Goal: Task Accomplishment & Management: Manage account settings

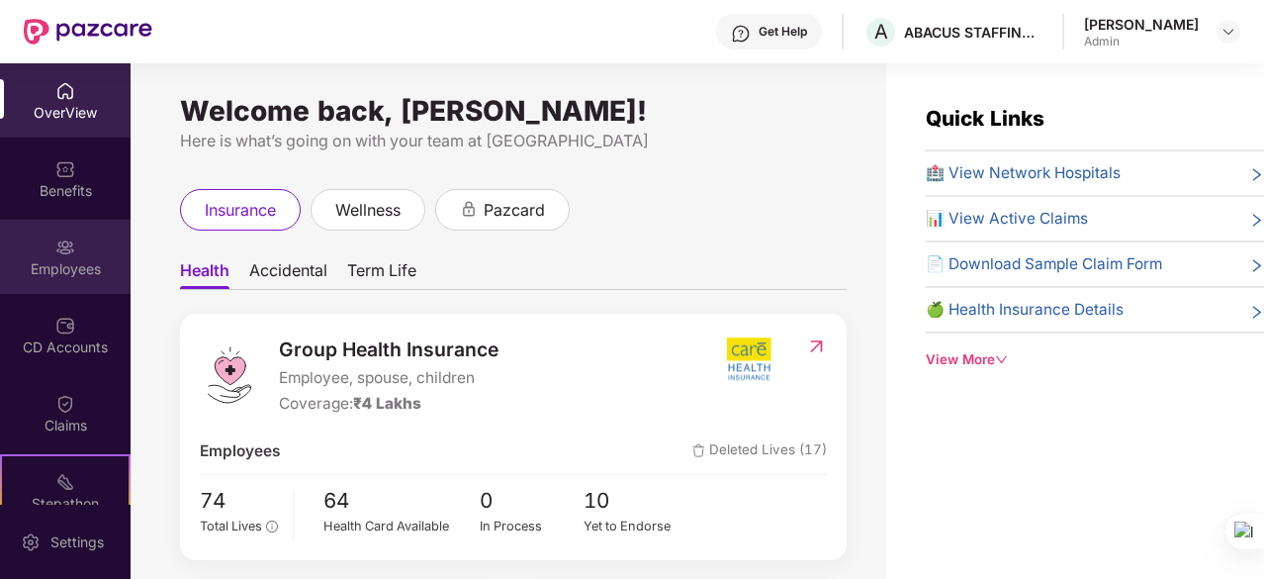
click at [90, 252] on div "Employees" at bounding box center [65, 257] width 131 height 74
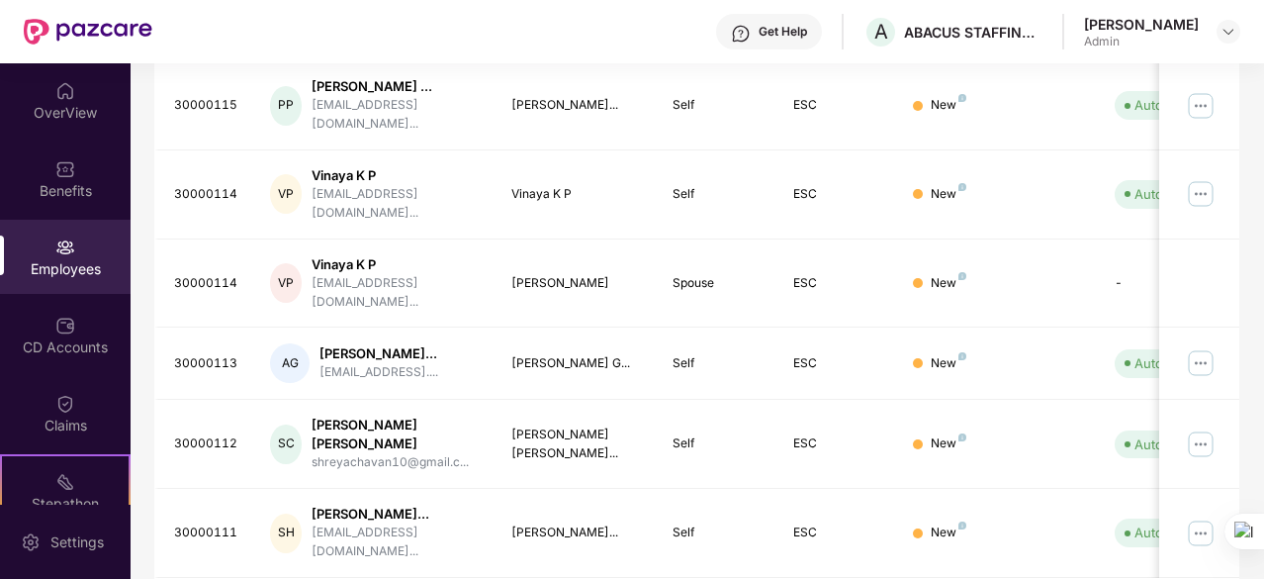
scroll to position [683, 0]
click at [1211, 517] on img at bounding box center [1201, 533] width 32 height 32
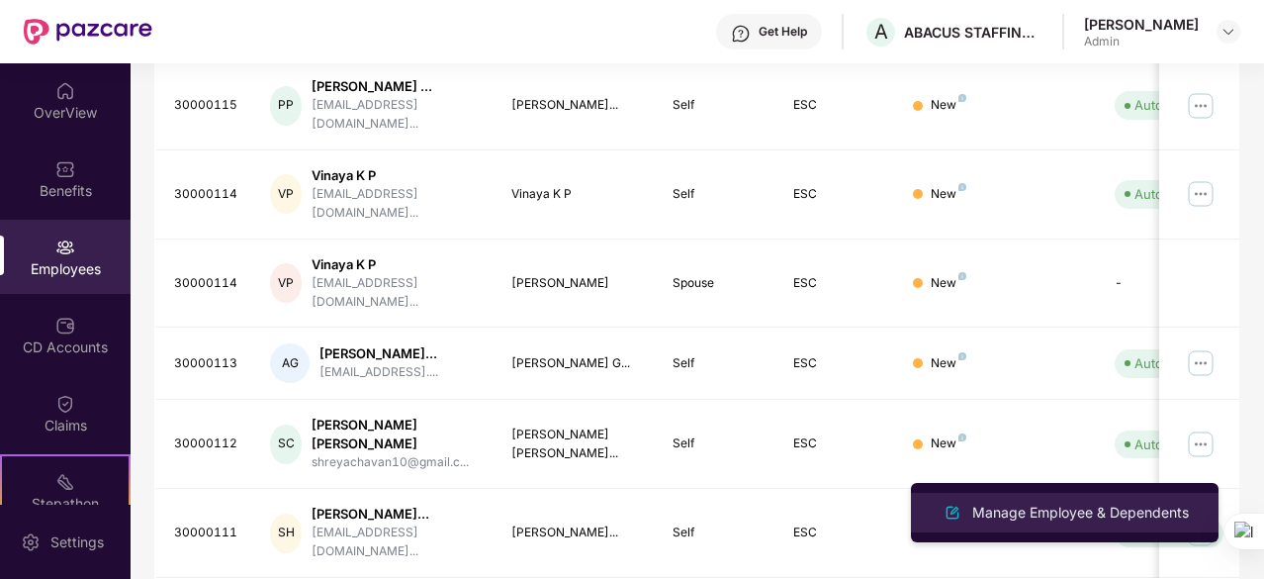
click at [1032, 505] on div "Manage Employee & Dependents" at bounding box center [1080, 513] width 225 height 22
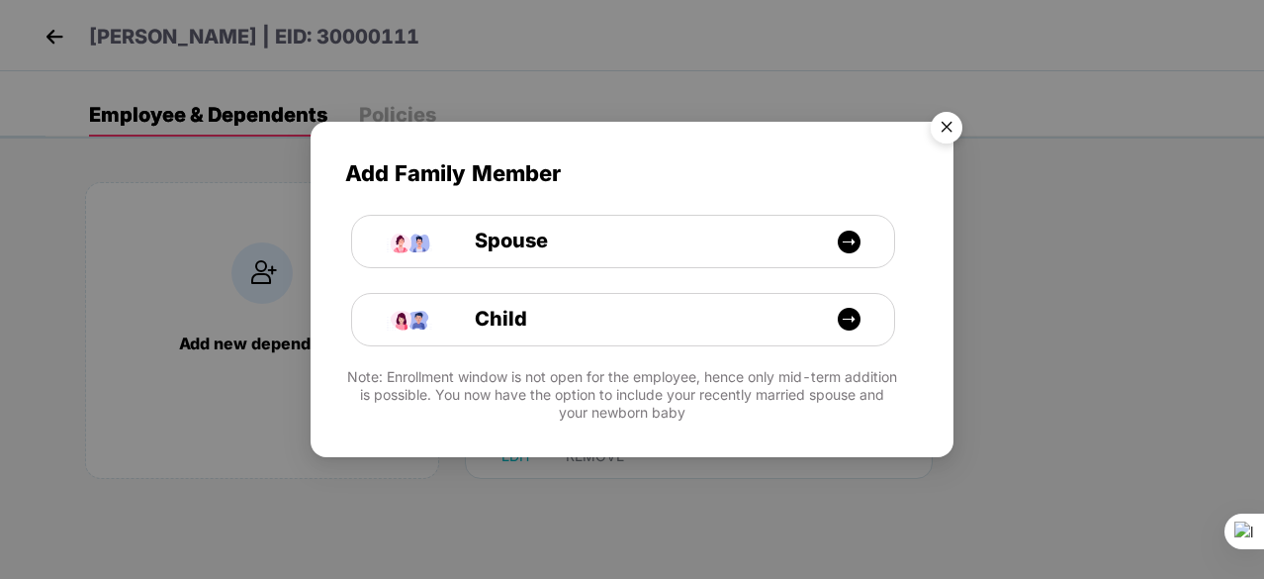
drag, startPoint x: 552, startPoint y: 408, endPoint x: 542, endPoint y: 477, distance: 69.9
drag, startPoint x: 542, startPoint y: 477, endPoint x: 1043, endPoint y: 220, distance: 562.8
click at [1043, 220] on div "Add Family Member Spouse Child Note: Enrollment window is not open for the empl…" at bounding box center [632, 289] width 1264 height 579
click at [942, 130] on img "Close" at bounding box center [946, 130] width 55 height 55
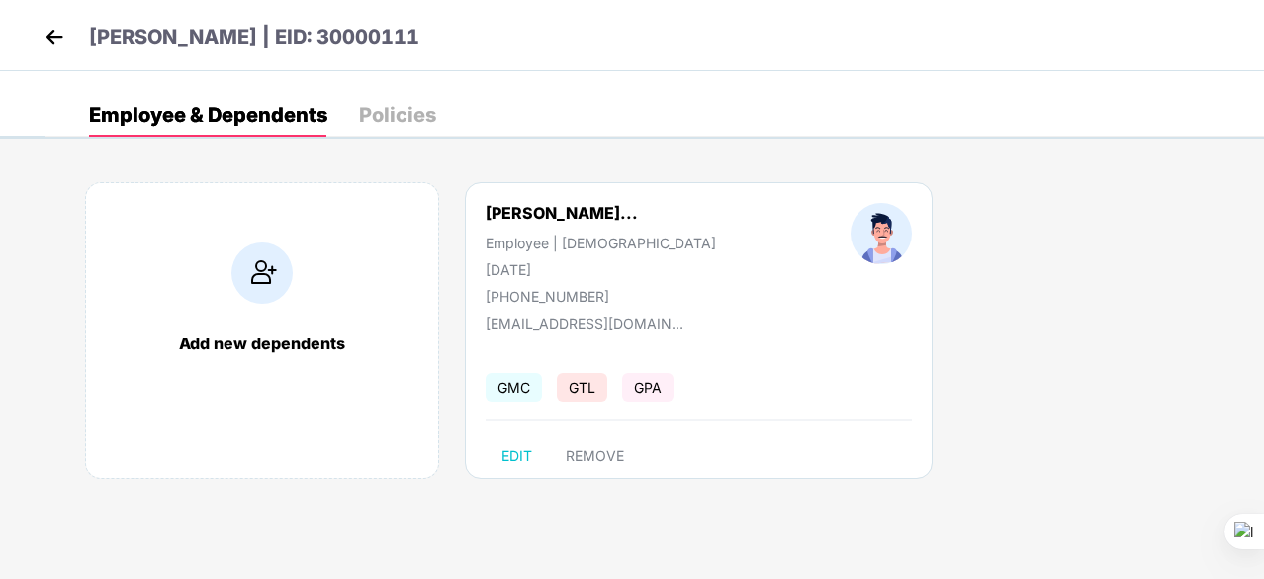
click at [47, 39] on img at bounding box center [55, 37] width 30 height 30
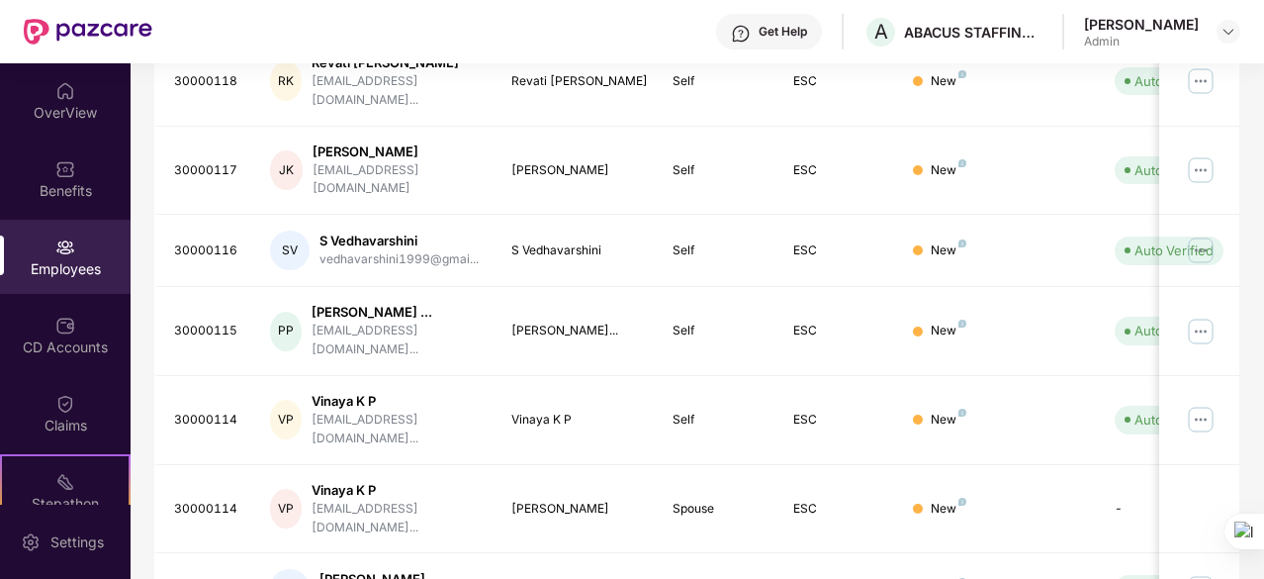
scroll to position [683, 0]
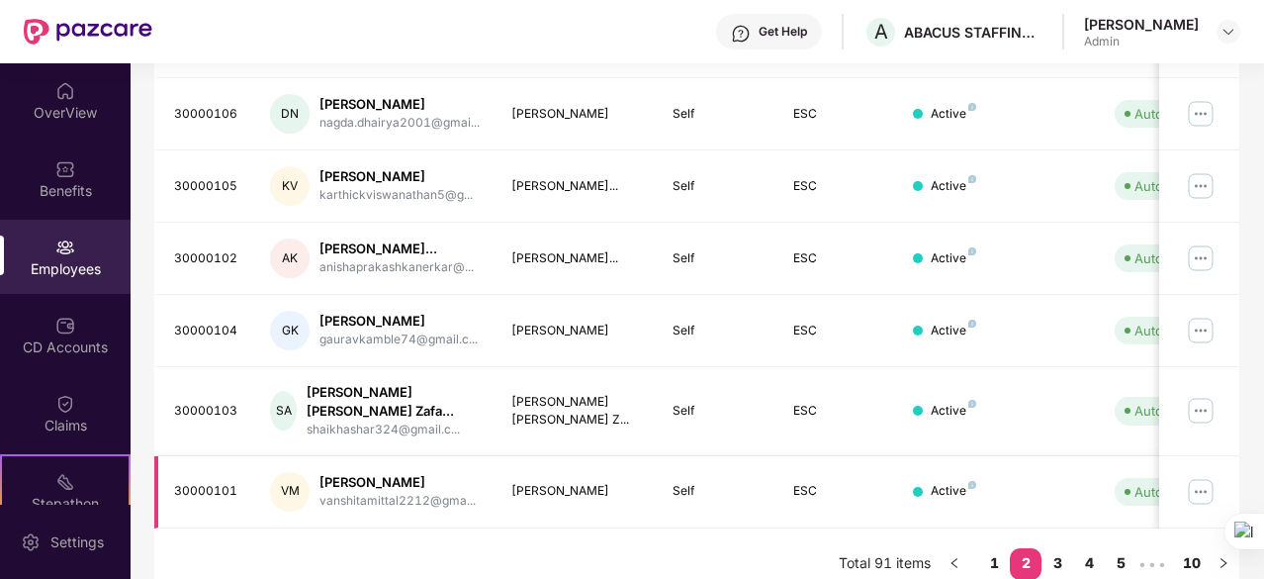
click at [1199, 476] on img at bounding box center [1201, 492] width 32 height 32
click at [96, 271] on div "Employees" at bounding box center [65, 269] width 131 height 20
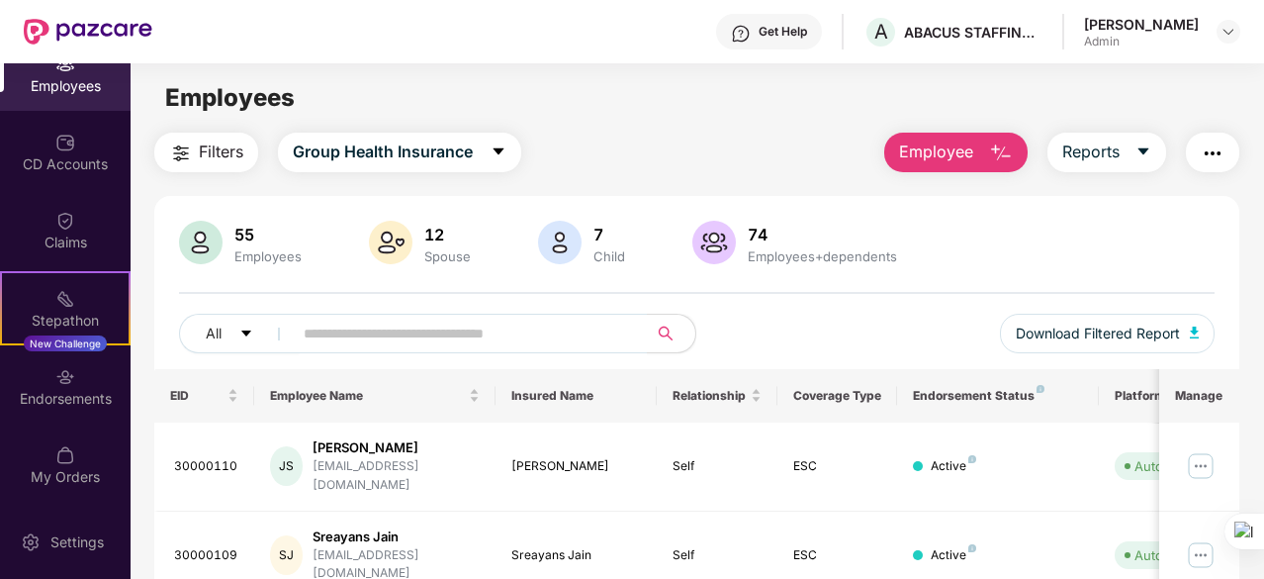
scroll to position [0, 0]
